Goal: Information Seeking & Learning: Stay updated

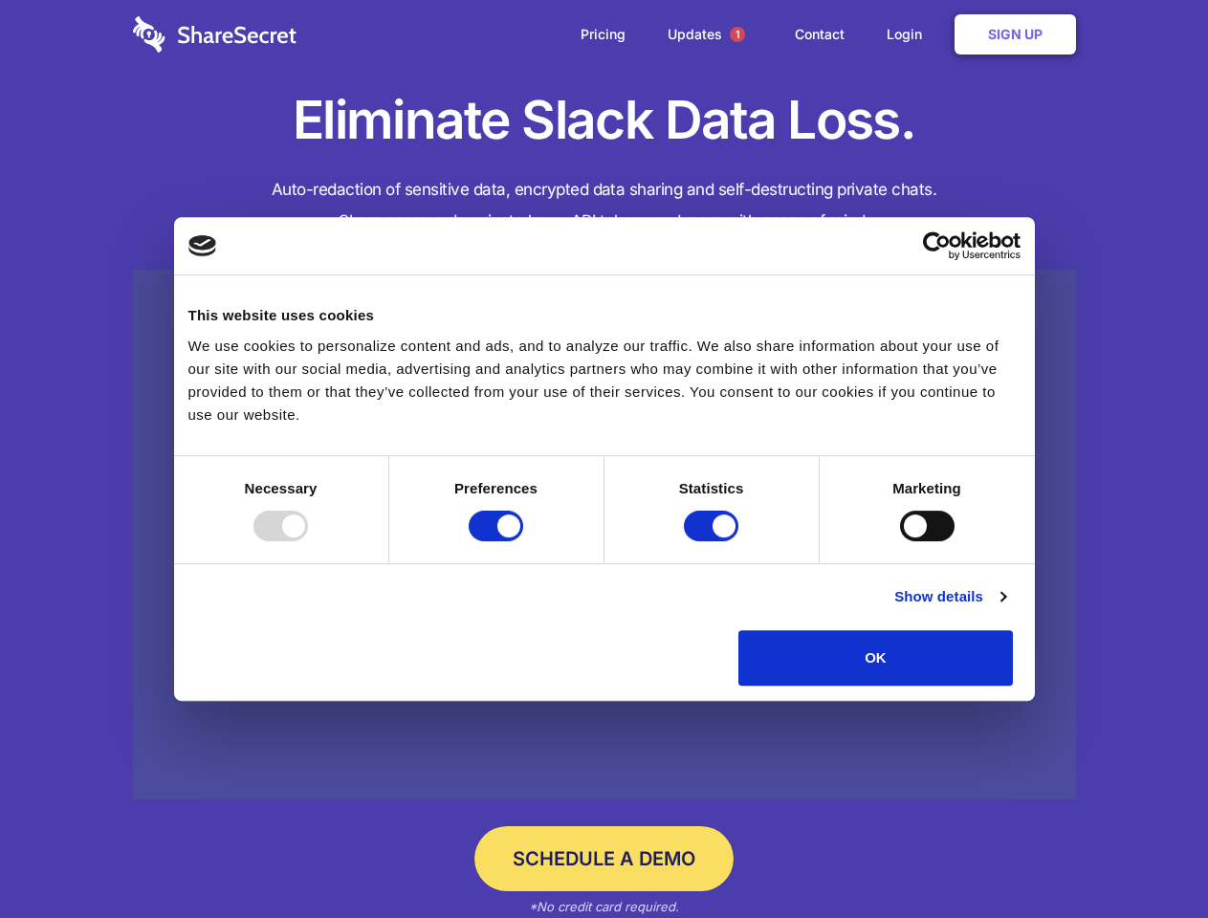
click at [308, 541] on div at bounding box center [280, 526] width 55 height 31
click at [523, 541] on input "Preferences" at bounding box center [496, 526] width 55 height 31
checkbox input "false"
click at [714, 541] on input "Statistics" at bounding box center [711, 526] width 55 height 31
checkbox input "false"
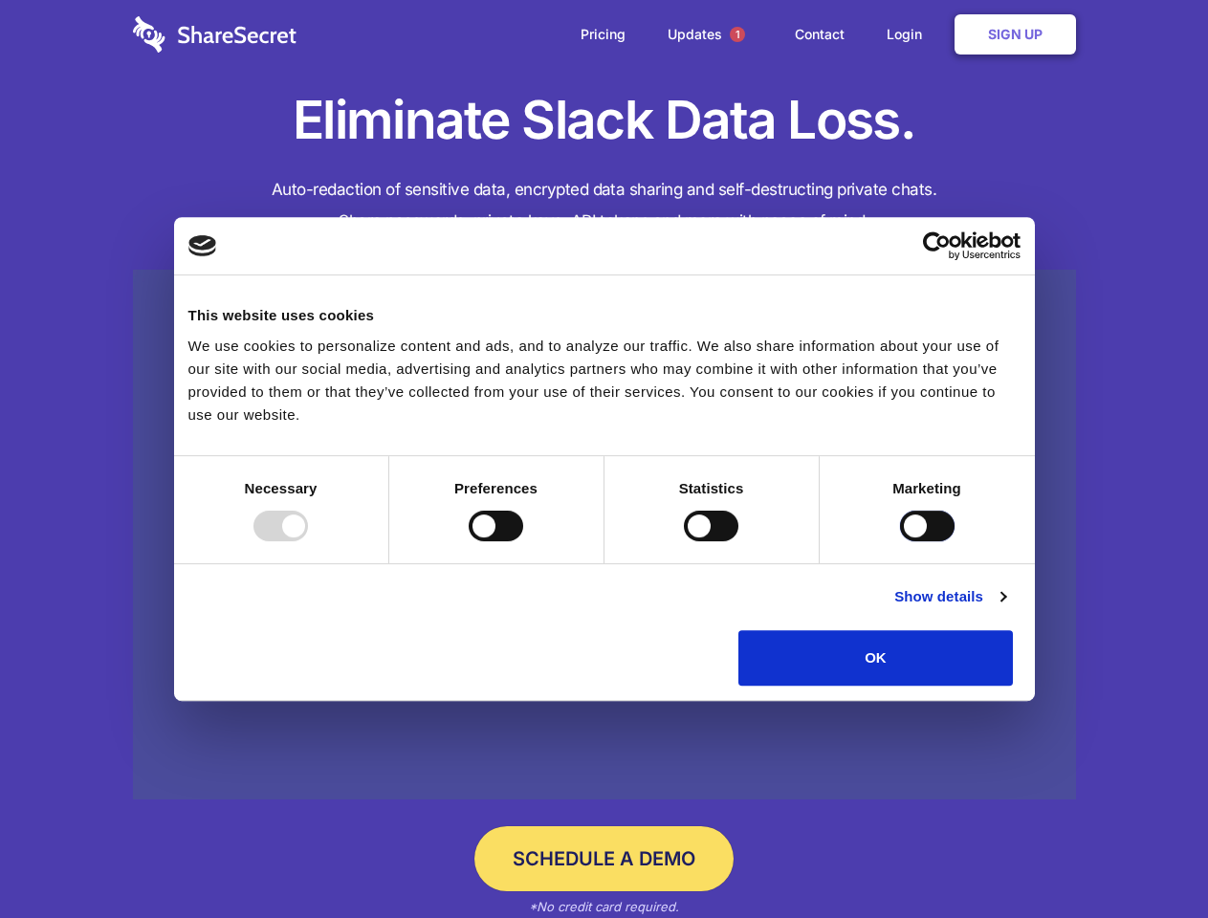
click at [900, 541] on input "Marketing" at bounding box center [927, 526] width 55 height 31
checkbox input "true"
click at [1005, 608] on link "Show details" at bounding box center [949, 596] width 111 height 23
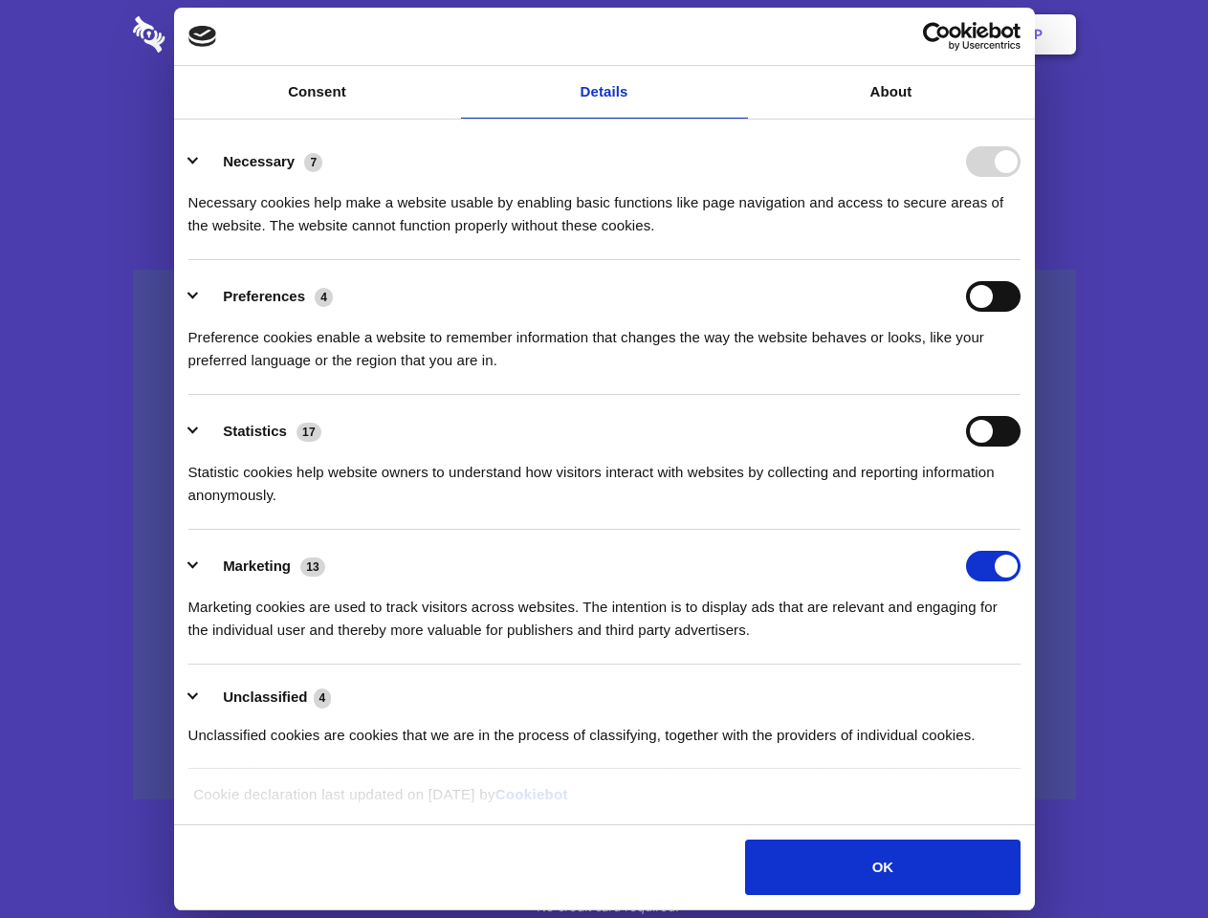
click at [1029, 693] on ul "Necessary 7 Necessary cookies help make a website usable by enabling basic func…" at bounding box center [604, 447] width 850 height 645
click at [737, 34] on span "1" at bounding box center [737, 34] width 15 height 15
